Goal: Task Accomplishment & Management: Manage account settings

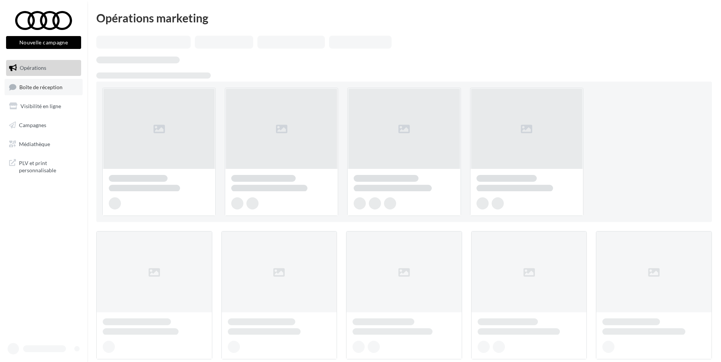
click at [54, 89] on span "Boîte de réception" at bounding box center [40, 86] width 43 height 6
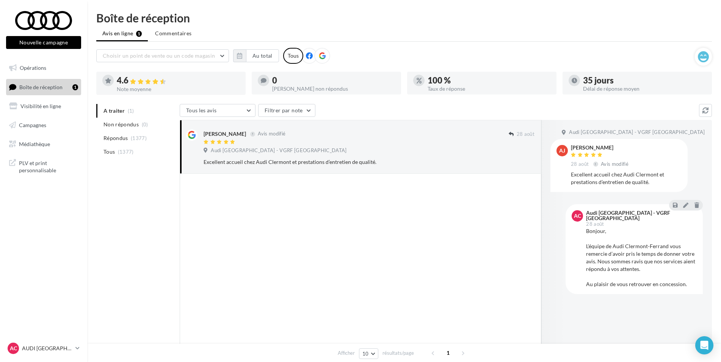
click at [117, 111] on ul "A traiter (1) Non répondus (0) Répondus (1377) Tous (1377)" at bounding box center [136, 131] width 80 height 55
click at [120, 114] on ul "A traiter (1) Non répondus (0) Répondus (1377) Tous (1377)" at bounding box center [136, 131] width 80 height 55
click at [129, 111] on ul "A traiter (1) Non répondus (0) Répondus (1377) Tous (1377)" at bounding box center [136, 131] width 80 height 55
click at [522, 159] on button "Ignorer" at bounding box center [522, 162] width 25 height 11
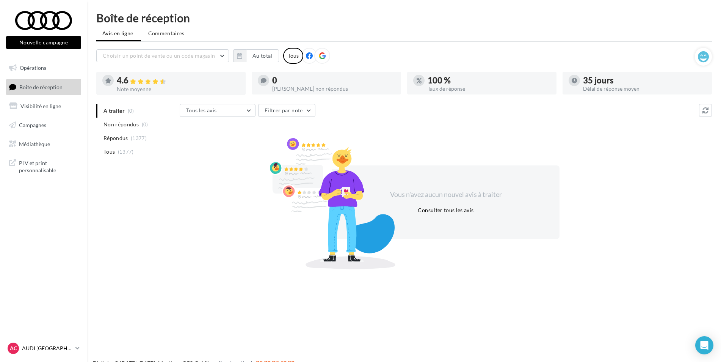
click at [52, 348] on p "AUDI [GEOGRAPHIC_DATA]" at bounding box center [47, 348] width 50 height 8
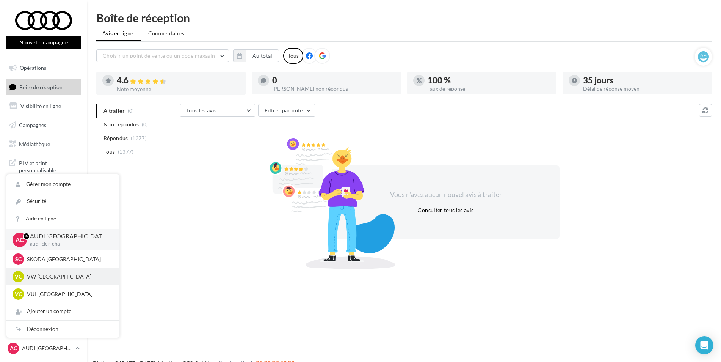
click at [59, 273] on p "VW CLERMONT-FERRAND" at bounding box center [68, 277] width 83 height 8
